Goal: Task Accomplishment & Management: Use online tool/utility

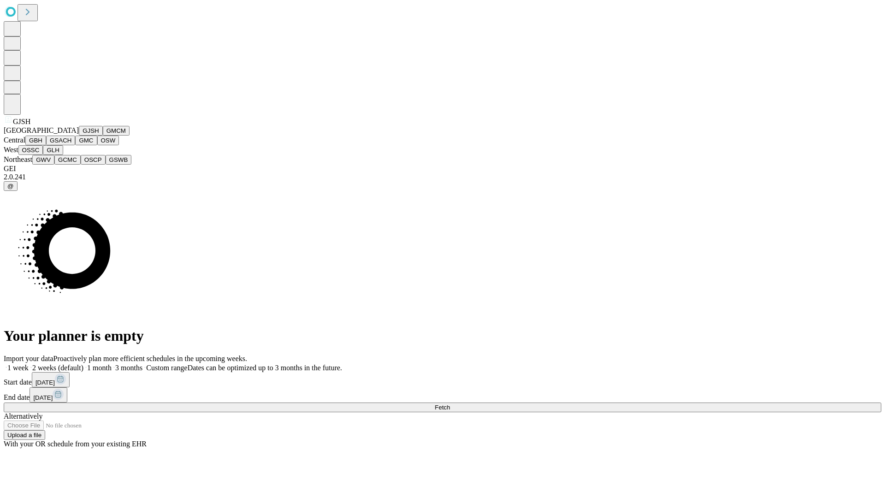
click at [79, 136] on button "GJSH" at bounding box center [91, 131] width 24 height 10
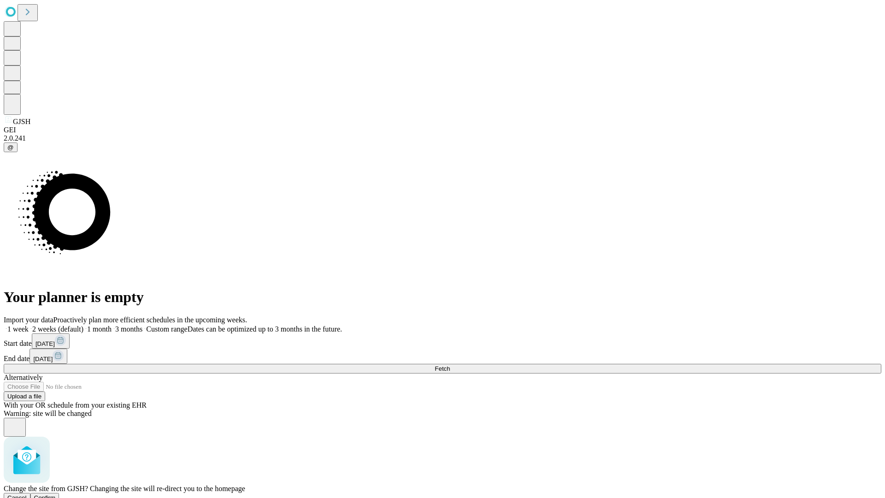
click at [56, 494] on span "Confirm" at bounding box center [45, 497] width 22 height 7
click at [112, 325] on label "1 month" at bounding box center [97, 329] width 28 height 8
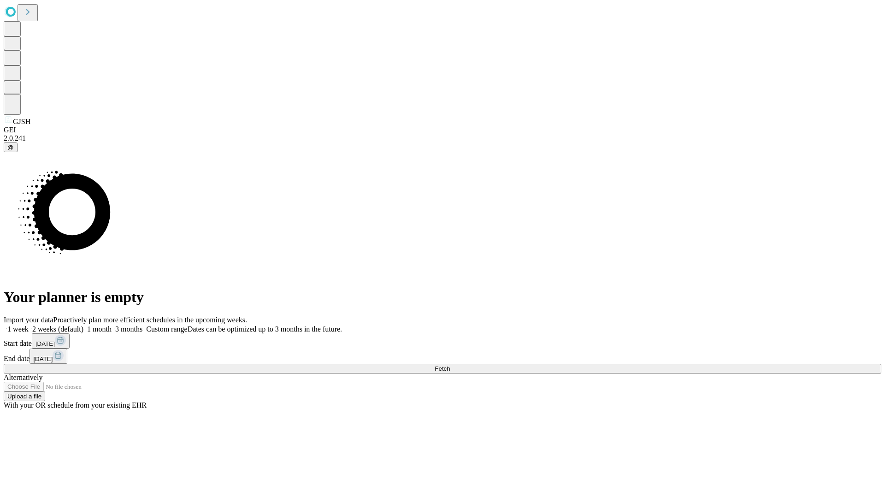
click at [450, 365] on span "Fetch" at bounding box center [442, 368] width 15 height 7
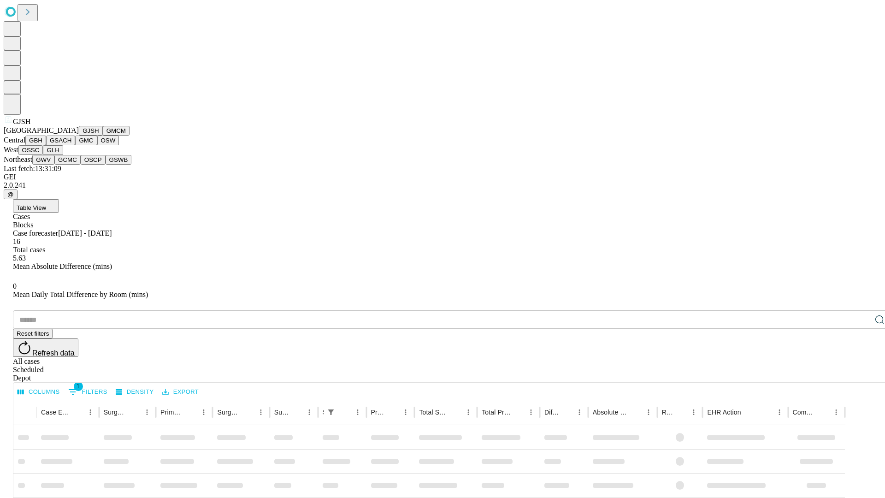
click at [103, 136] on button "GMCM" at bounding box center [116, 131] width 27 height 10
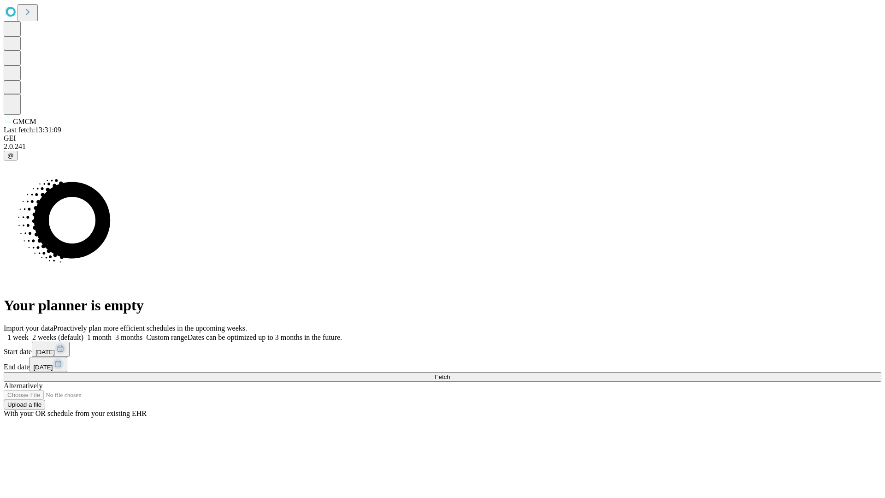
click at [112, 333] on label "1 month" at bounding box center [97, 337] width 28 height 8
click at [450, 373] on span "Fetch" at bounding box center [442, 376] width 15 height 7
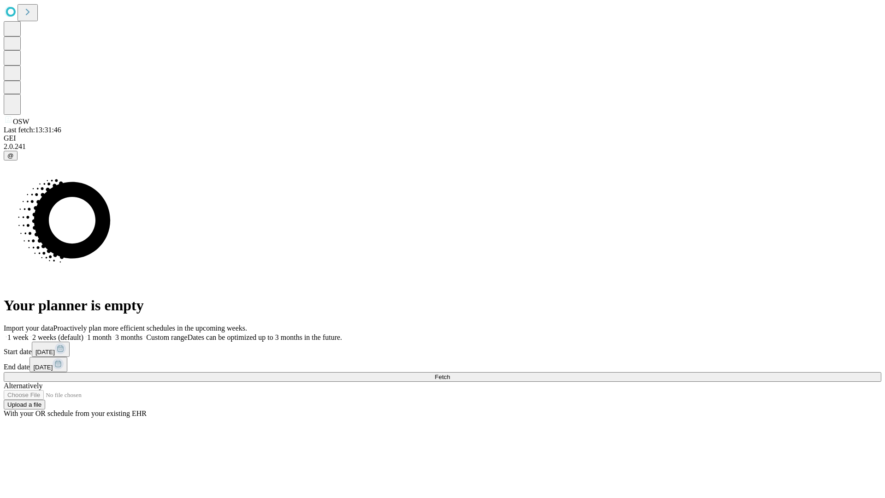
click at [112, 333] on label "1 month" at bounding box center [97, 337] width 28 height 8
click at [450, 373] on span "Fetch" at bounding box center [442, 376] width 15 height 7
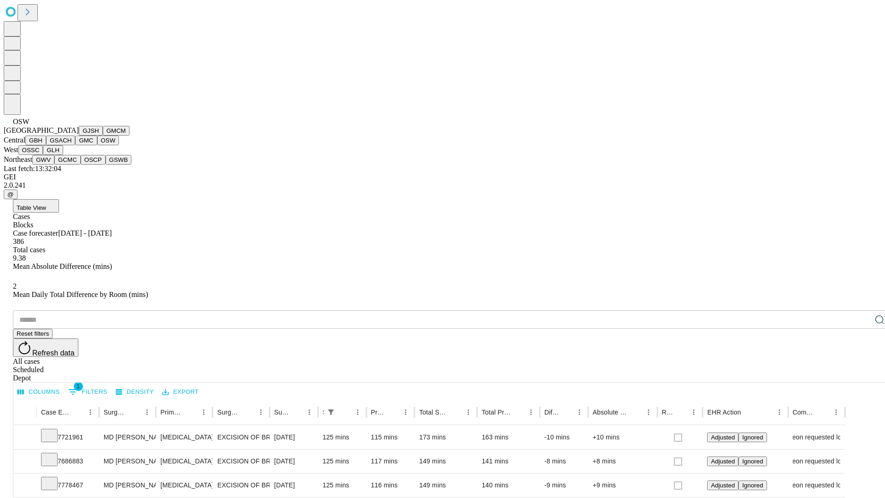
click at [43, 155] on button "OSSC" at bounding box center [30, 150] width 25 height 10
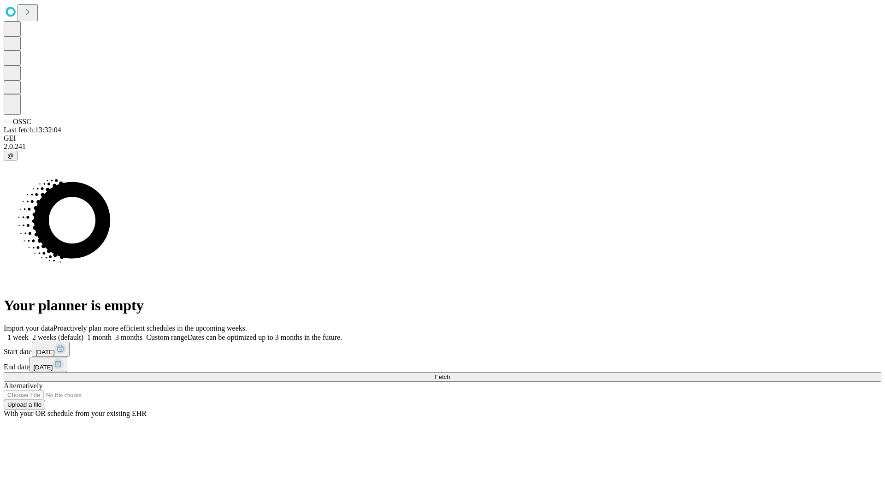
click at [112, 333] on label "1 month" at bounding box center [97, 337] width 28 height 8
click at [450, 373] on span "Fetch" at bounding box center [442, 376] width 15 height 7
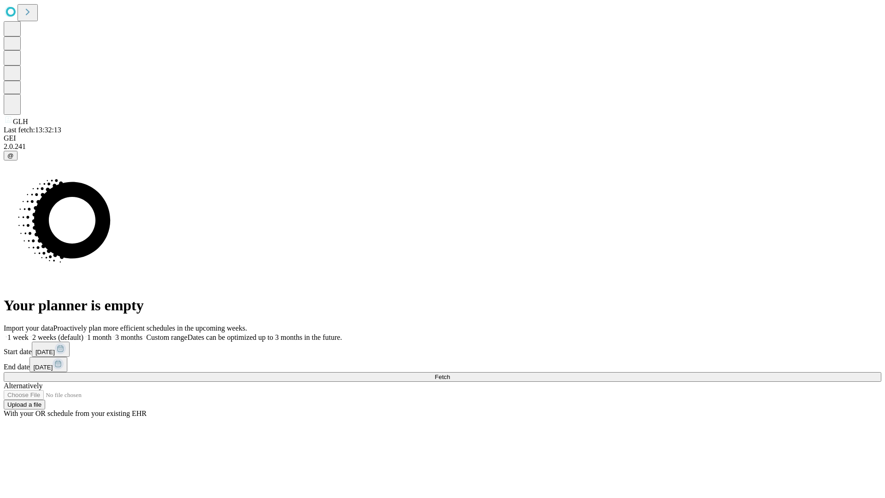
click at [112, 333] on label "1 month" at bounding box center [97, 337] width 28 height 8
click at [450, 373] on span "Fetch" at bounding box center [442, 376] width 15 height 7
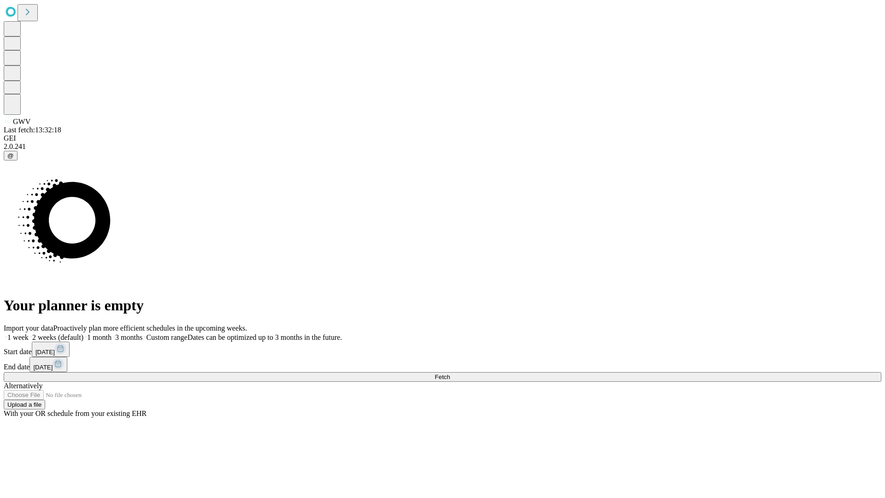
click at [450, 373] on span "Fetch" at bounding box center [442, 376] width 15 height 7
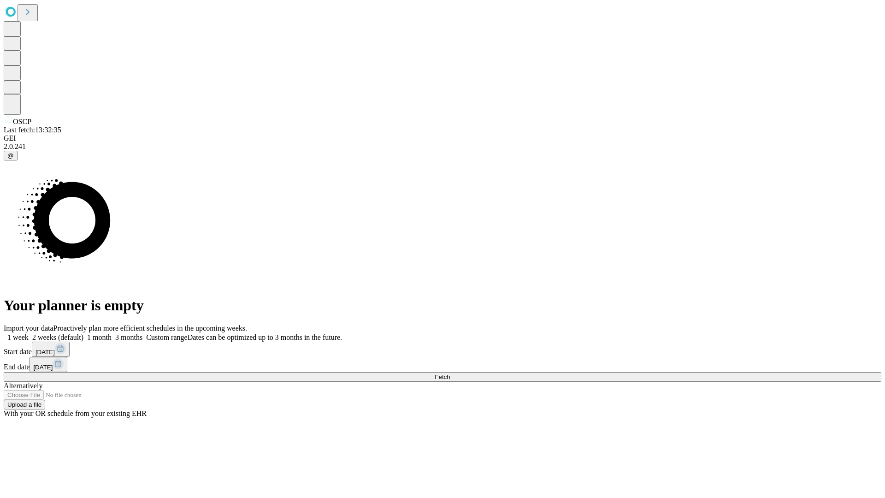
click at [112, 333] on label "1 month" at bounding box center [97, 337] width 28 height 8
click at [450, 373] on span "Fetch" at bounding box center [442, 376] width 15 height 7
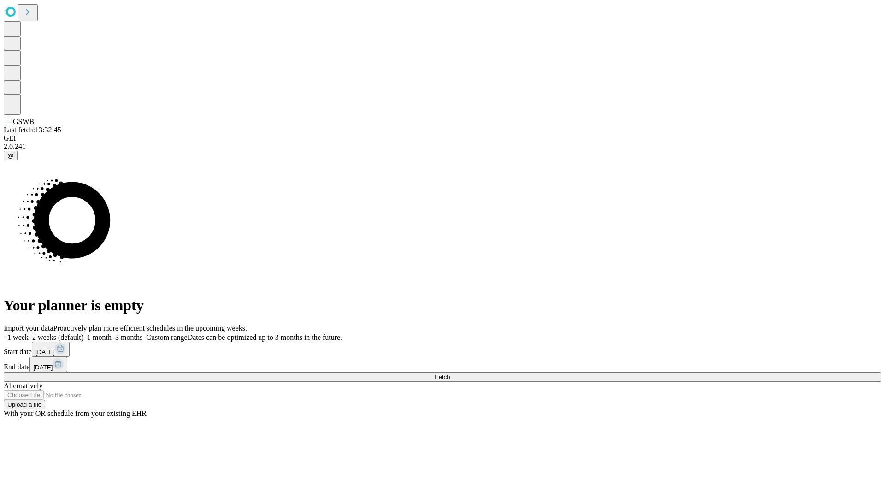
click at [112, 333] on label "1 month" at bounding box center [97, 337] width 28 height 8
click at [450, 373] on span "Fetch" at bounding box center [442, 376] width 15 height 7
